Goal: Information Seeking & Learning: Learn about a topic

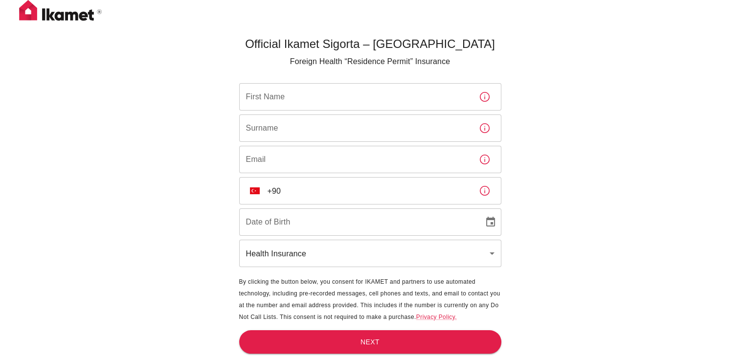
scroll to position [32, 0]
drag, startPoint x: 160, startPoint y: 124, endPoint x: 162, endPoint y: 132, distance: 7.6
click at [160, 124] on div "Official Ikamet Sigorta – Turkey Foreign Health “Residence Permit” Insurance Fi…" at bounding box center [370, 196] width 740 height 393
